Goal: Book appointment/travel/reservation

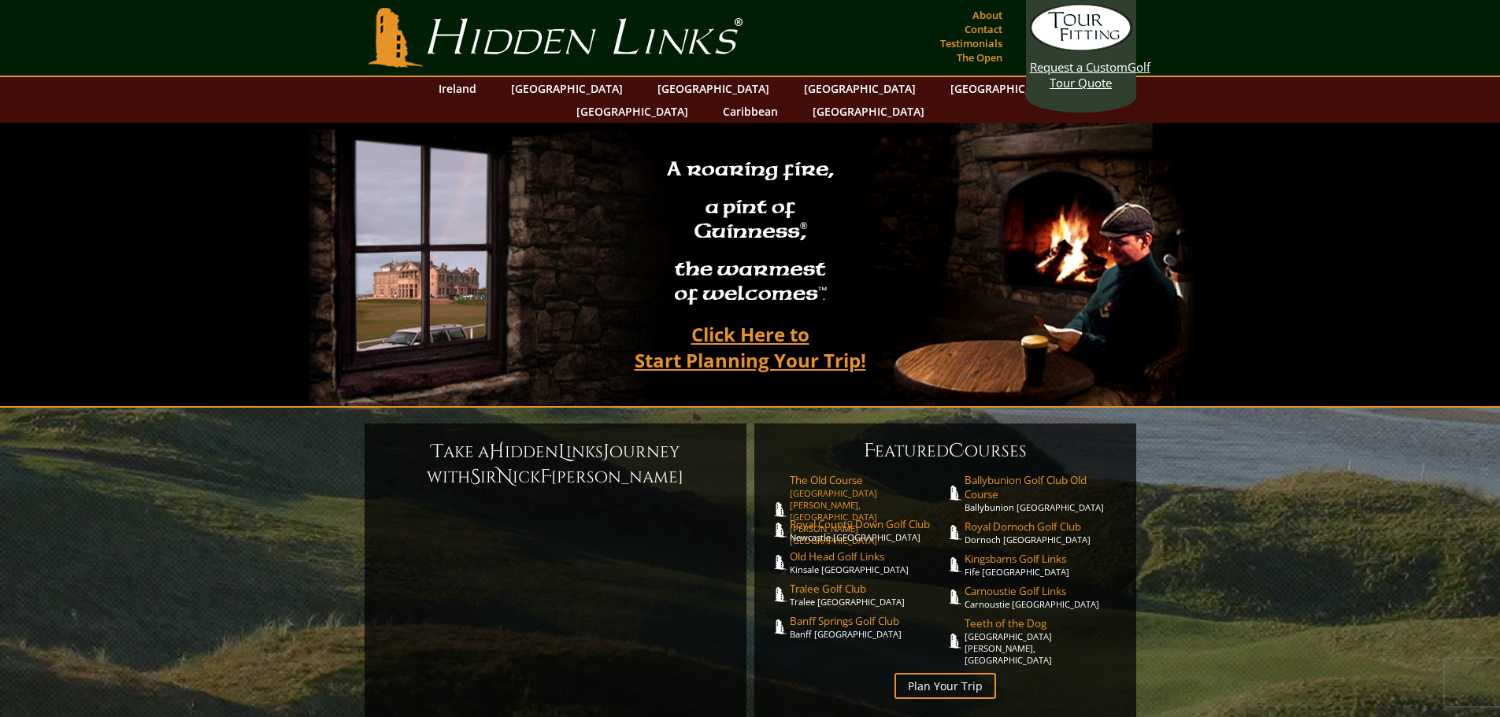
click at [815, 473] on span "The Old Course" at bounding box center [868, 480] width 156 height 14
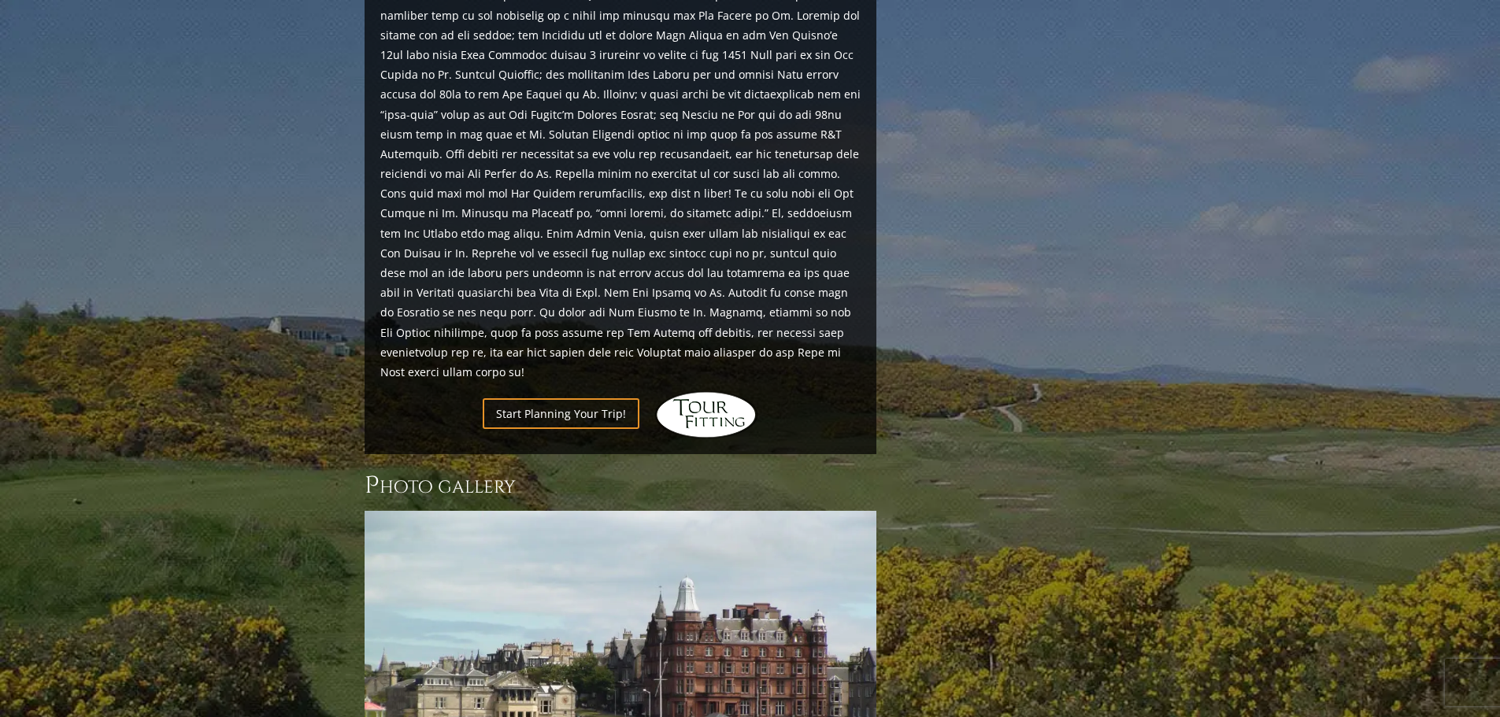
scroll to position [1739, 0]
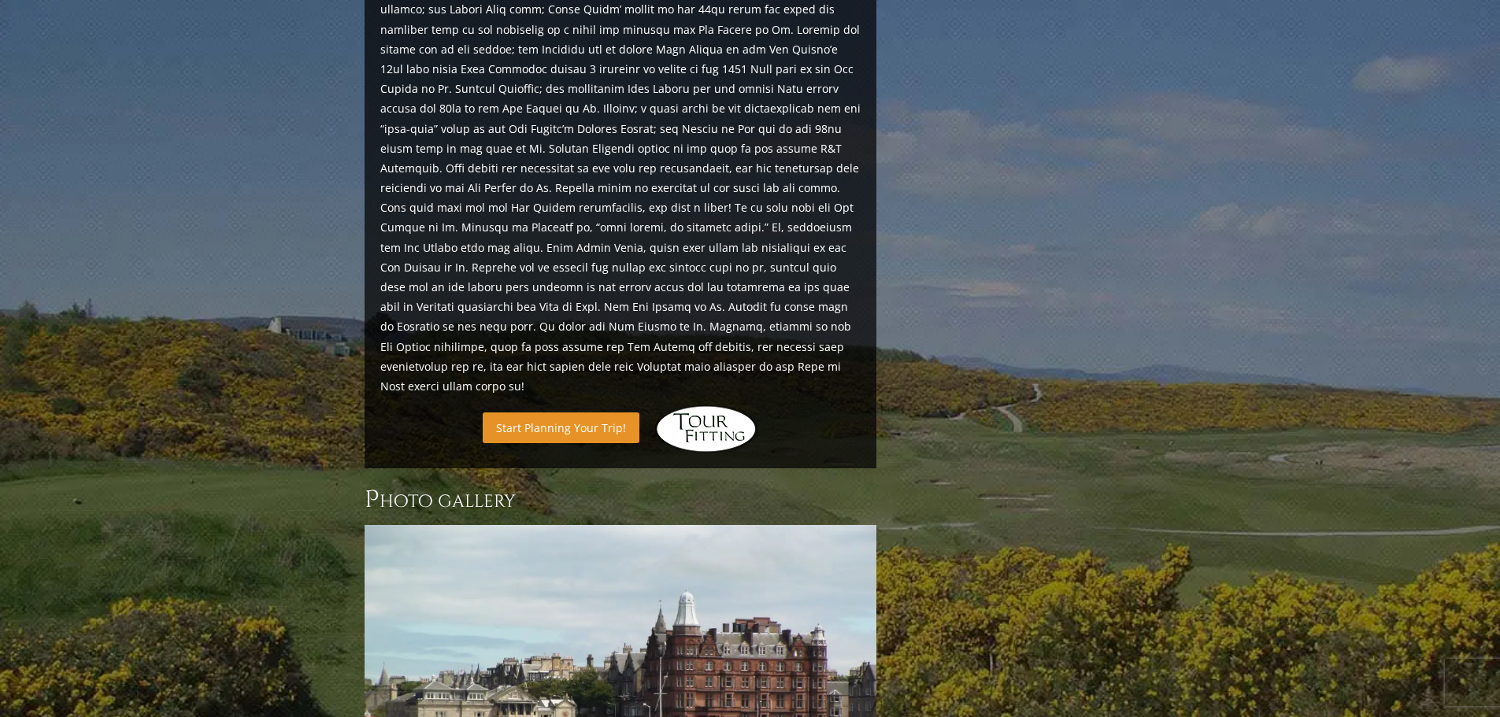
click at [540, 413] on link "Start Planning Your Trip!" at bounding box center [561, 428] width 157 height 31
